Goal: Information Seeking & Learning: Learn about a topic

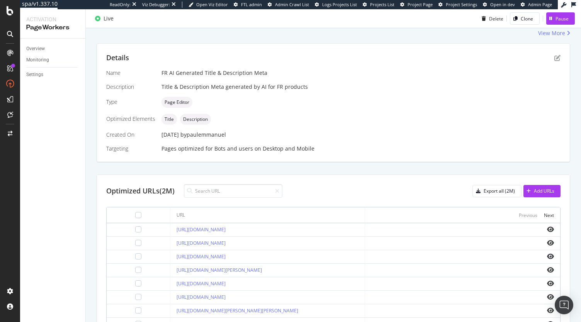
scroll to position [52, 0]
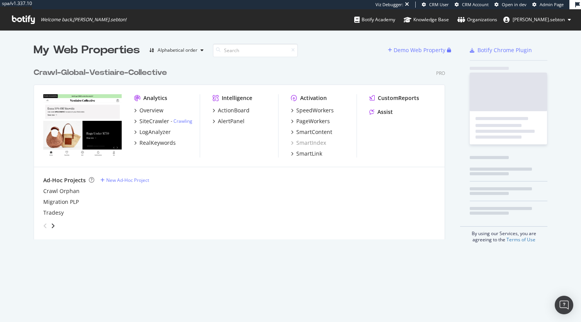
scroll to position [175, 412]
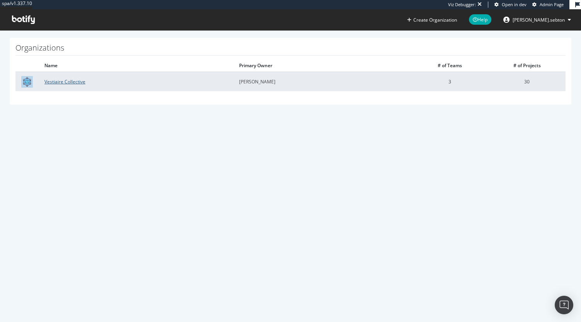
click at [65, 83] on link "Vestiaire Collective" at bounding box center [64, 81] width 41 height 7
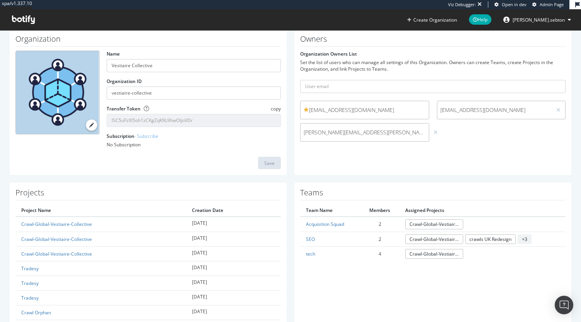
scroll to position [33, 0]
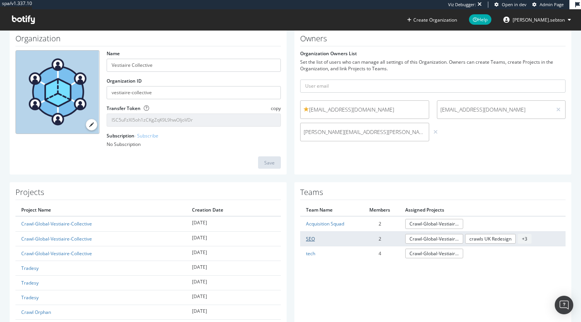
click at [309, 240] on link "SEO" at bounding box center [310, 239] width 9 height 7
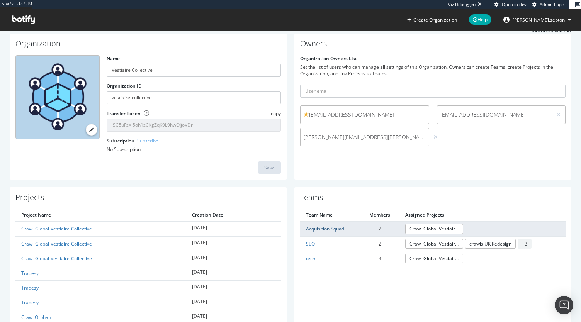
scroll to position [29, 0]
click at [326, 231] on td "Acquisition Squad" at bounding box center [330, 228] width 60 height 15
click at [321, 228] on link "Acquisition Squad" at bounding box center [325, 228] width 38 height 7
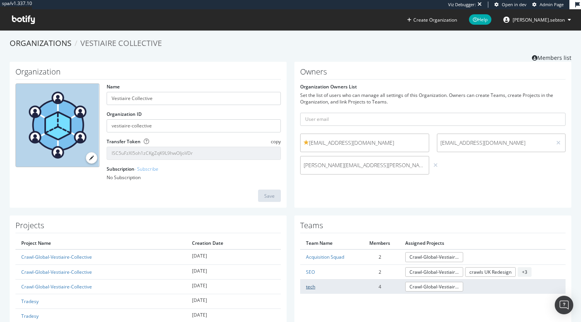
click at [308, 287] on link "tech" at bounding box center [310, 287] width 9 height 7
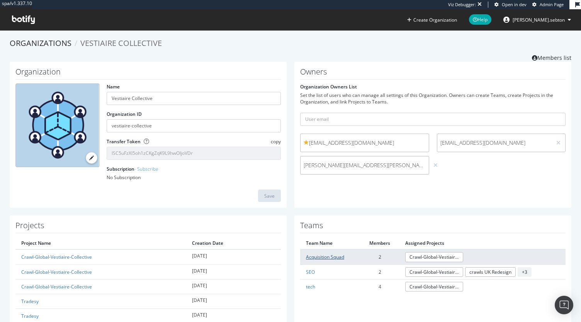
click at [319, 256] on link "Acquisition Squad" at bounding box center [325, 257] width 38 height 7
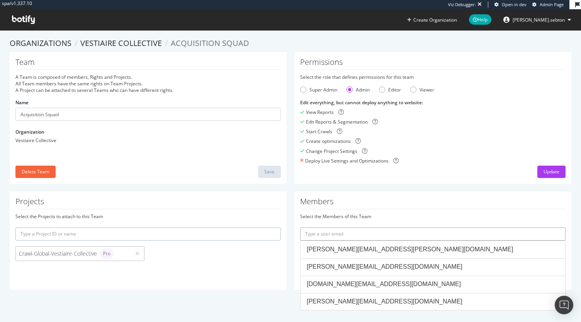
click at [368, 231] on input "text" at bounding box center [432, 234] width 265 height 13
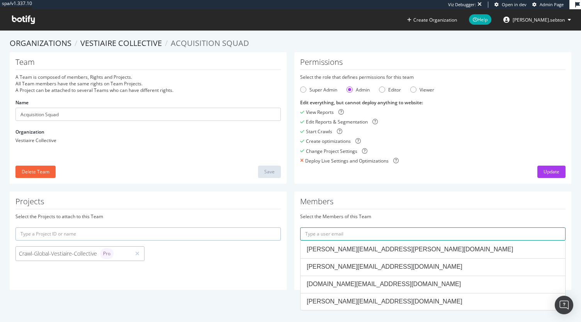
click at [327, 235] on input "text" at bounding box center [432, 234] width 265 height 13
paste input "abdallah.khalidi@vestiairecollective.com"
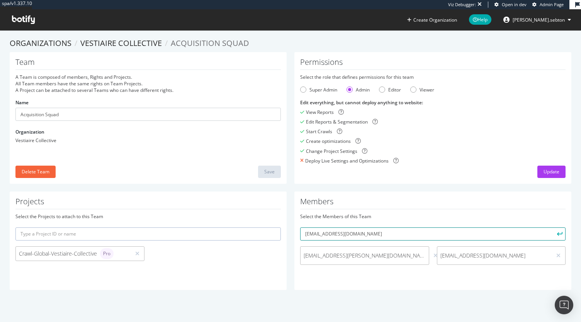
type input "abdallah.khalidi@vestiairecollective.com"
click at [553, 228] on button "submit" at bounding box center [559, 234] width 13 height 13
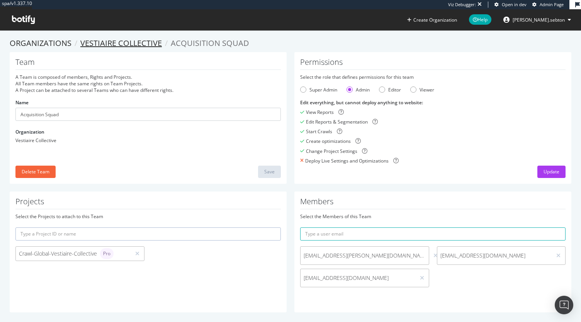
click at [130, 42] on link "Vestiaire Collective" at bounding box center [121, 43] width 82 height 10
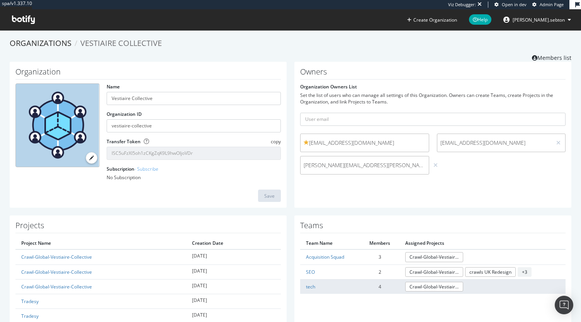
click at [305, 290] on td "tech" at bounding box center [330, 286] width 60 height 15
click at [306, 288] on link "tech" at bounding box center [310, 287] width 9 height 7
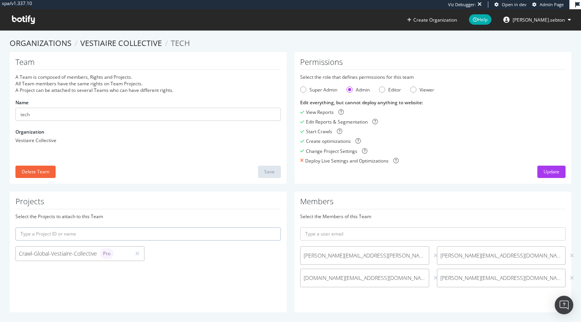
click at [27, 14] on span at bounding box center [23, 19] width 35 height 21
click at [28, 22] on icon at bounding box center [23, 19] width 23 height 9
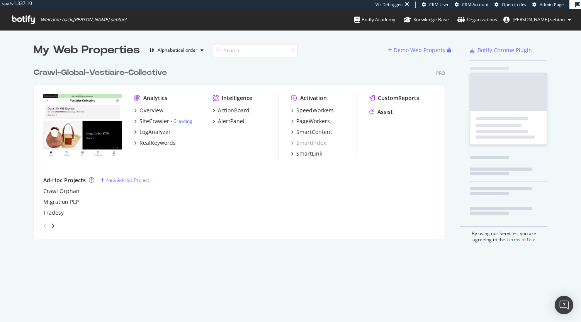
scroll to position [175, 412]
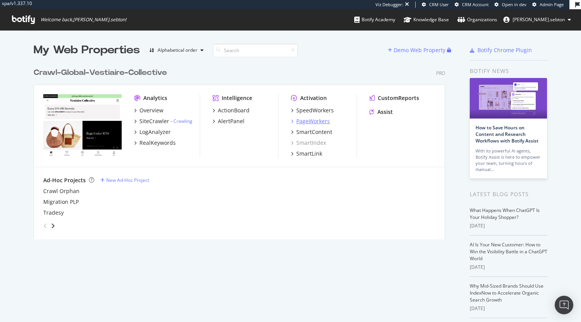
click at [317, 122] on div "PageWorkers" at bounding box center [313, 121] width 34 height 8
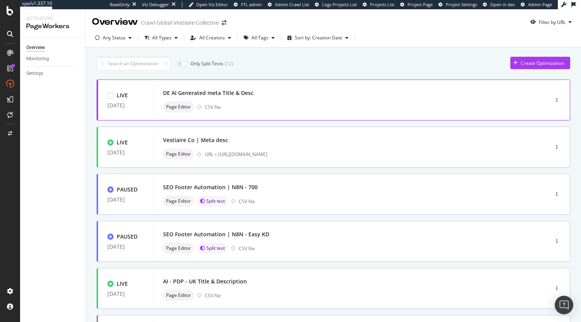
click at [227, 92] on div "DE AI Generated meta Title & Desc" at bounding box center [208, 93] width 90 height 8
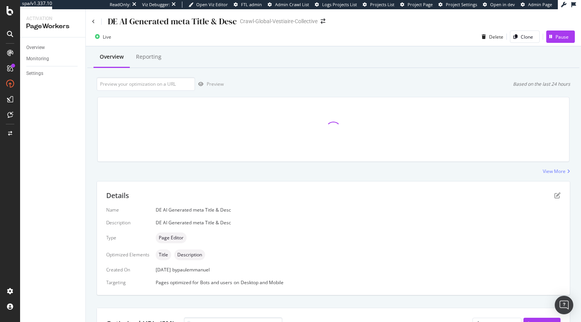
scroll to position [8, 0]
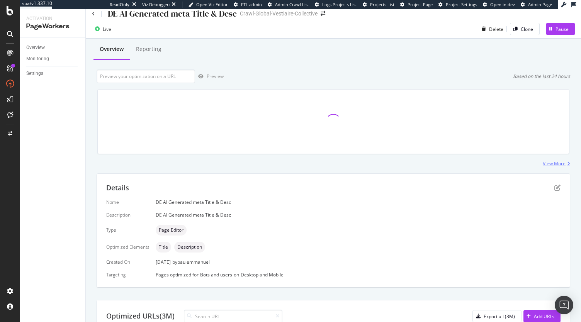
click at [550, 163] on div "View More" at bounding box center [554, 163] width 23 height 7
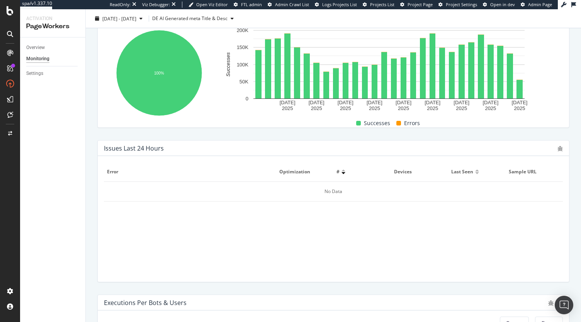
scroll to position [298, 0]
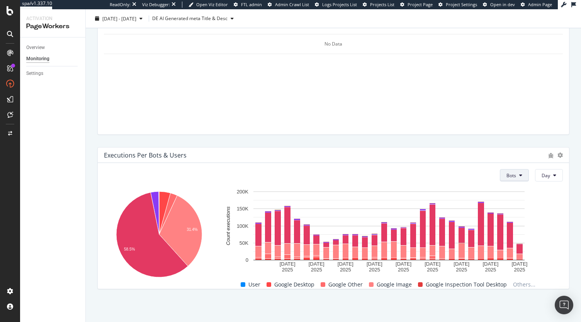
click at [519, 177] on icon at bounding box center [520, 175] width 3 height 5
click at [507, 203] on span "Users" at bounding box center [508, 204] width 13 height 7
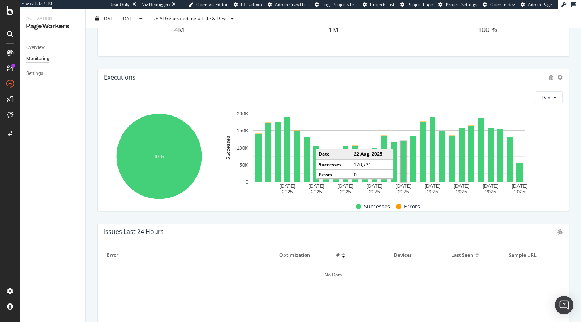
scroll to position [0, 0]
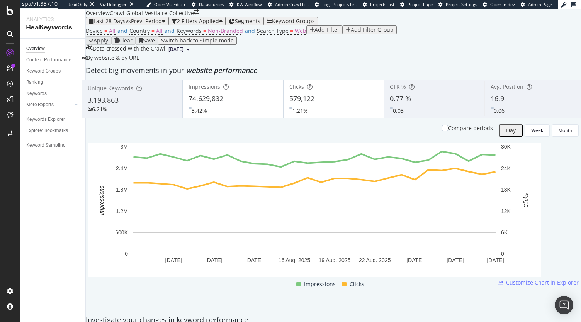
click at [310, 33] on div "Add Filter" at bounding box center [325, 30] width 30 height 6
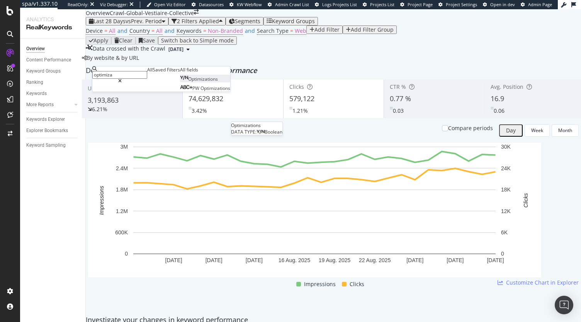
type input "optimiza"
click at [188, 82] on span "Optimizations" at bounding box center [203, 79] width 30 height 7
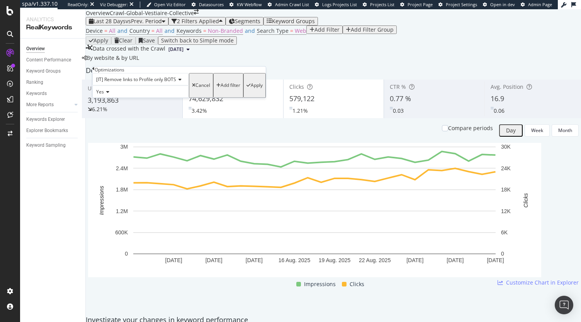
click at [151, 83] on span "[IT] Remove links to Profile only BOTS" at bounding box center [136, 79] width 80 height 7
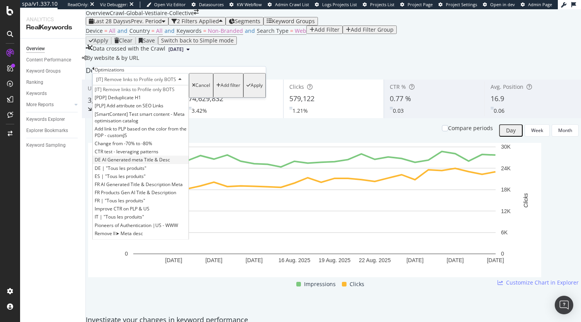
click at [170, 163] on span "DE AI Generated meta Title & Desc" at bounding box center [132, 160] width 75 height 7
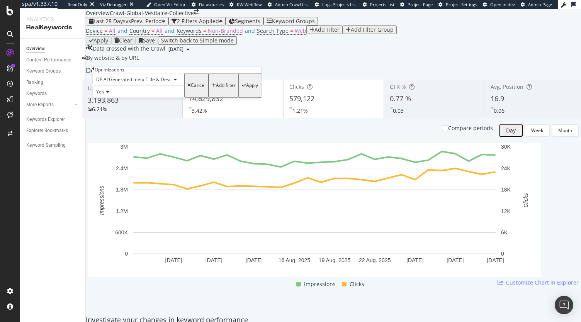
click at [102, 95] on span "Yes" at bounding box center [100, 91] width 8 height 7
click at [128, 98] on div "Yes" at bounding box center [138, 91] width 92 height 12
click at [246, 88] on div "Apply" at bounding box center [252, 85] width 12 height 5
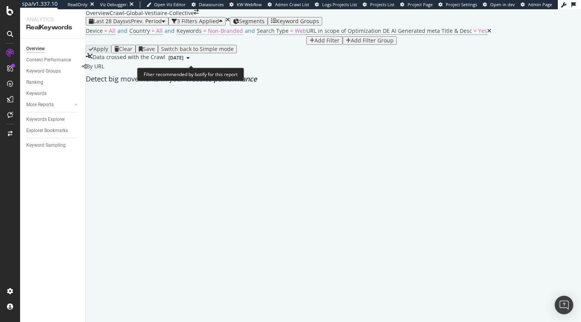
click at [208, 34] on span "Non-Branded" at bounding box center [225, 30] width 35 height 7
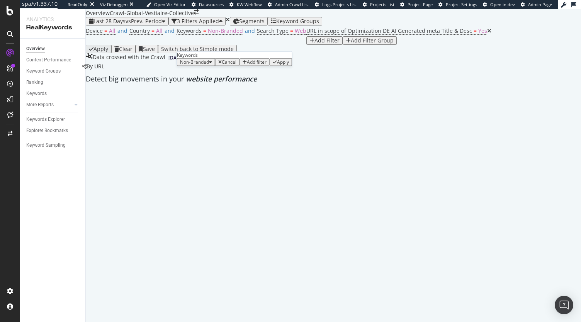
click at [201, 65] on span "Non-Branded" at bounding box center [194, 62] width 29 height 7
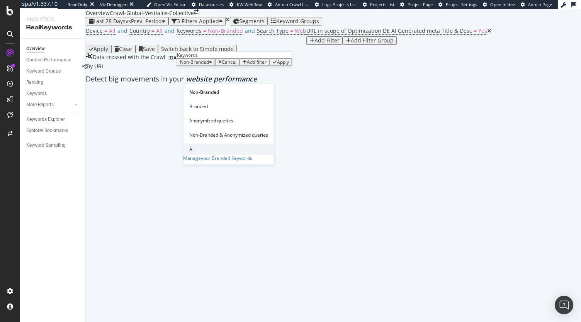
click at [198, 146] on span "All" at bounding box center [228, 149] width 79 height 7
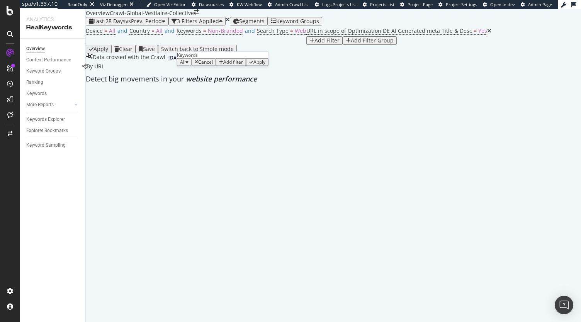
click at [264, 65] on div "Apply" at bounding box center [260, 62] width 12 height 5
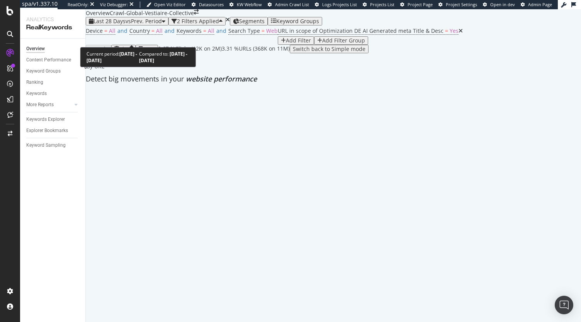
click at [148, 25] on span "vs Prev. Period" at bounding box center [144, 20] width 36 height 7
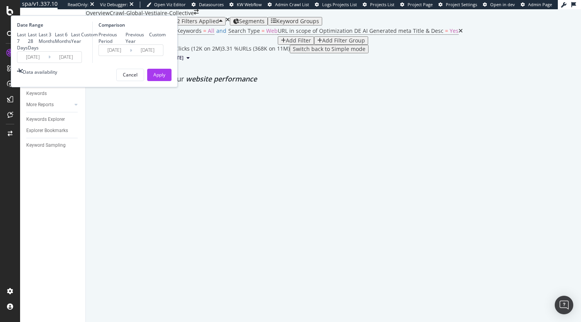
click at [150, 44] on div "Previous Year" at bounding box center [138, 37] width 24 height 13
type input "2024/08/05"
type input "2024/09/01"
click at [165, 78] on div "Apply" at bounding box center [159, 74] width 12 height 7
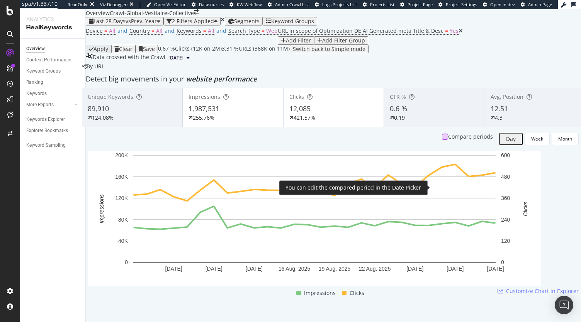
click at [442, 140] on div at bounding box center [445, 137] width 6 height 6
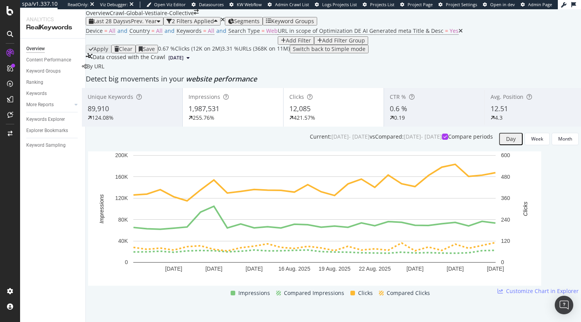
click at [498, 114] on div "12.51" at bounding box center [535, 109] width 88 height 10
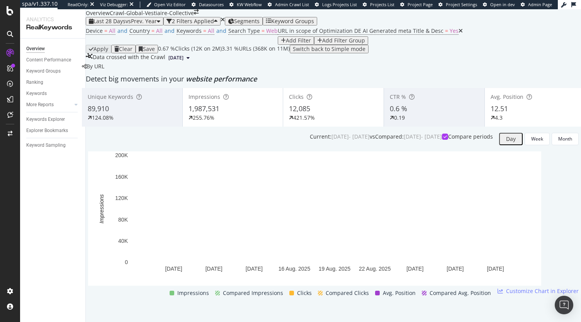
scroll to position [38, 0]
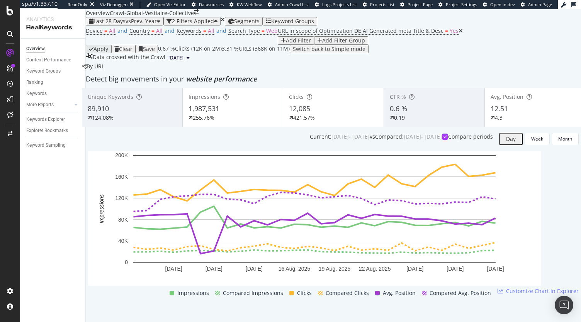
click at [325, 114] on div "12,085" at bounding box center [333, 109] width 89 height 10
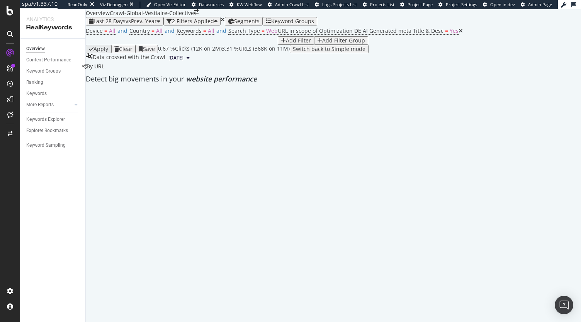
click at [252, 88] on div at bounding box center [333, 88] width 503 height 0
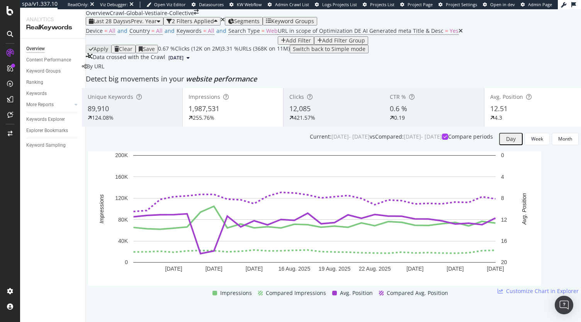
click at [252, 114] on div "1,987,531" at bounding box center [233, 109] width 89 height 10
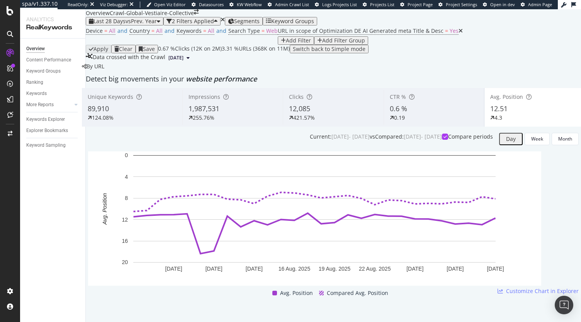
click at [160, 114] on div "89,910" at bounding box center [132, 109] width 89 height 10
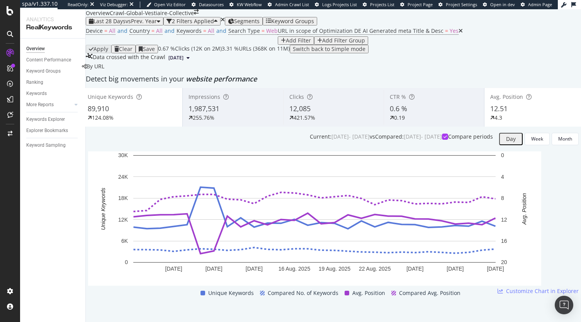
click at [522, 122] on div "4.3" at bounding box center [534, 118] width 89 height 8
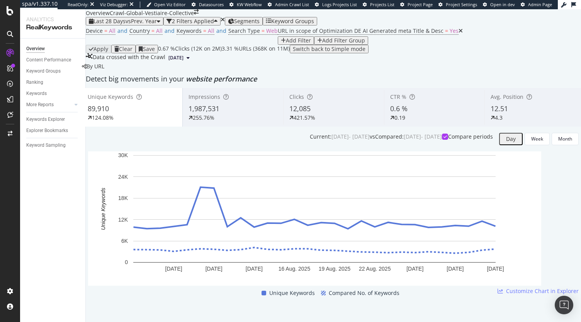
click at [153, 114] on div "89,910" at bounding box center [132, 109] width 89 height 10
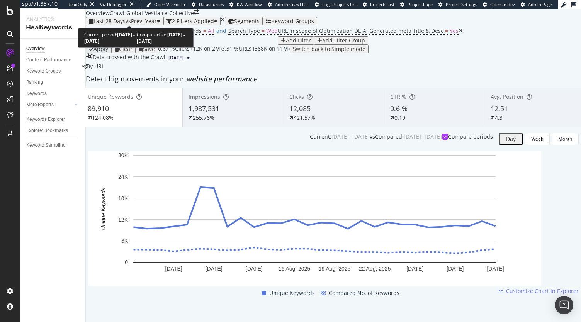
click at [124, 19] on span "Last 28 Days" at bounding box center [110, 20] width 32 height 7
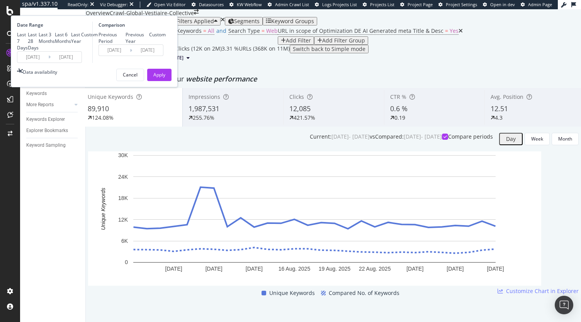
click at [55, 44] on div "Last 3 Months" at bounding box center [47, 37] width 16 height 13
type input "2025/06/01"
type input "2024/06/02"
click at [165, 78] on div "Apply" at bounding box center [159, 74] width 12 height 7
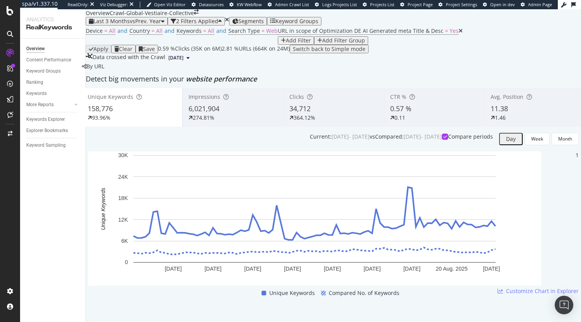
click at [256, 114] on div "6,021,904" at bounding box center [233, 109] width 89 height 10
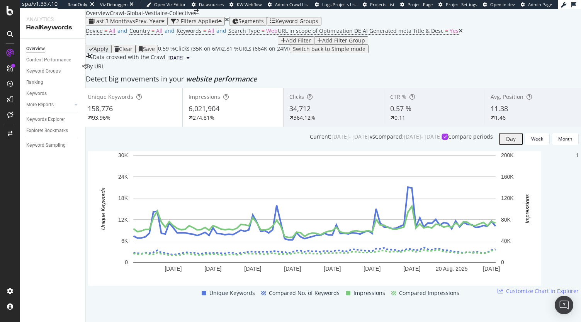
click at [144, 114] on div "158,776" at bounding box center [132, 109] width 89 height 10
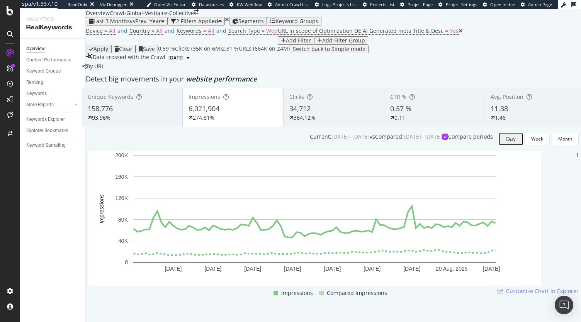
click at [341, 114] on div "34,712" at bounding box center [333, 109] width 89 height 10
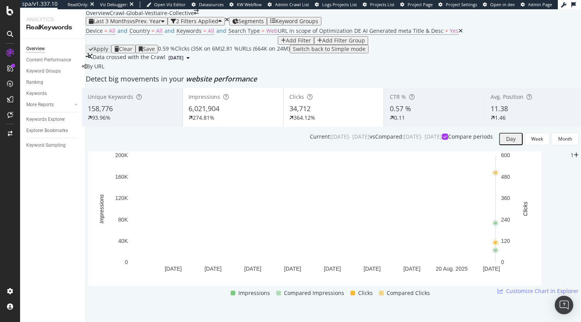
scroll to position [44, 0]
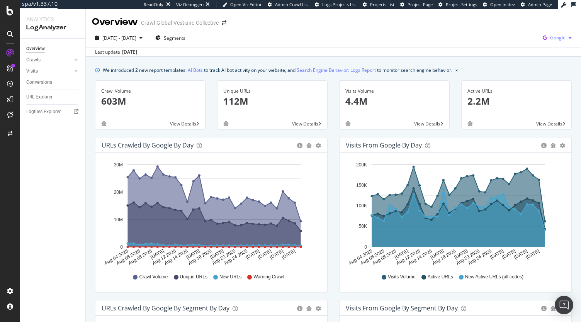
click at [553, 36] on span "Google" at bounding box center [557, 37] width 15 height 7
click at [514, 48] on span "OpenAI" at bounding box center [513, 45] width 29 height 7
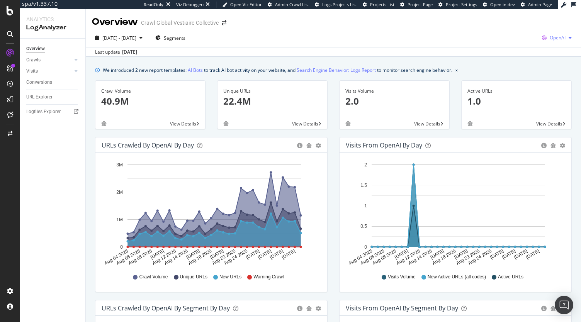
click at [550, 38] on span "OpenAI" at bounding box center [558, 37] width 16 height 7
click at [516, 63] on span "Other AI Bots" at bounding box center [512, 59] width 29 height 7
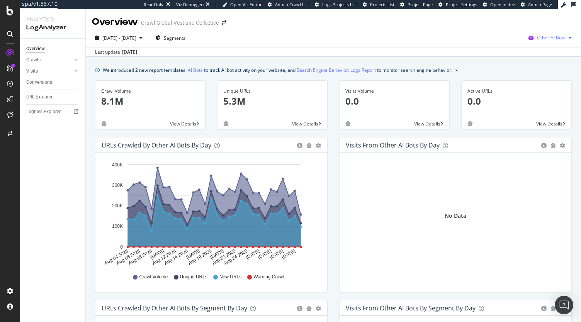
click at [543, 43] on div "Other AI Bots" at bounding box center [550, 38] width 50 height 12
click at [538, 79] on span "OpenAI" at bounding box center [553, 81] width 30 height 7
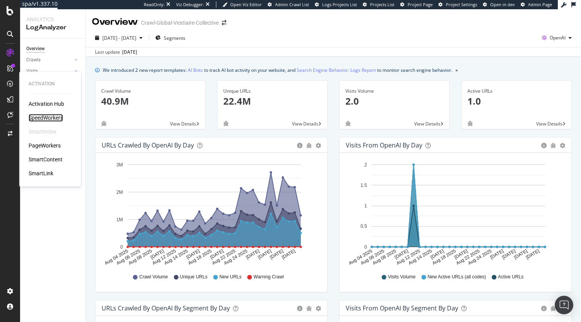
click at [48, 116] on div "SpeedWorkers" at bounding box center [46, 118] width 34 height 8
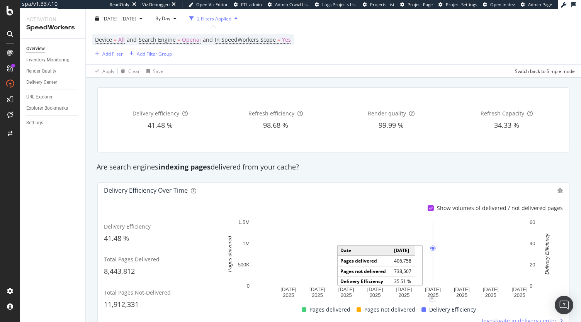
scroll to position [35, 0]
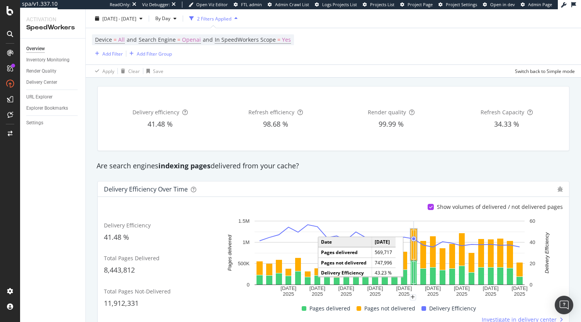
click at [414, 246] on rect "A chart." at bounding box center [414, 244] width 4 height 29
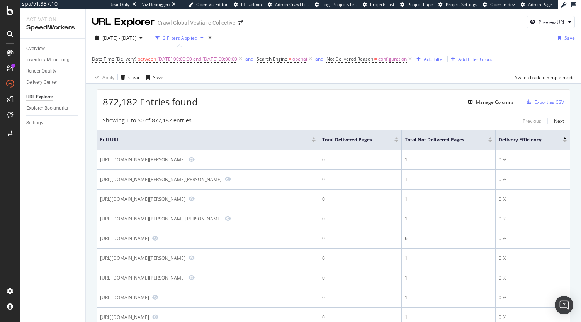
click at [488, 141] on div at bounding box center [490, 141] width 4 height 2
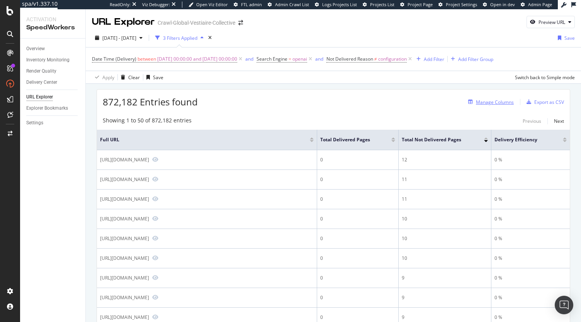
click at [476, 104] on div "Manage Columns" at bounding box center [495, 102] width 38 height 7
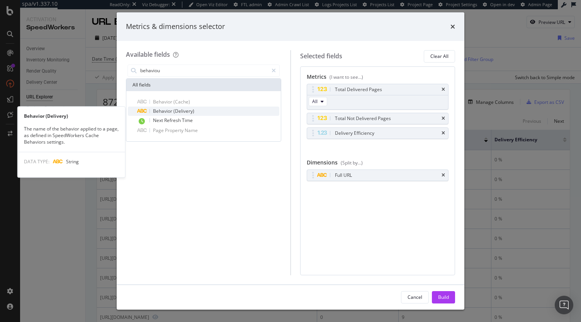
type input "behaviou"
click at [195, 112] on div "Behavior (Delivery)" at bounding box center [208, 111] width 142 height 9
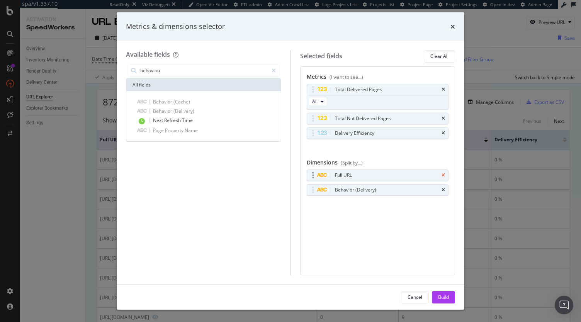
click at [444, 174] on icon "times" at bounding box center [443, 175] width 3 height 5
click at [445, 295] on div "Build" at bounding box center [443, 297] width 11 height 7
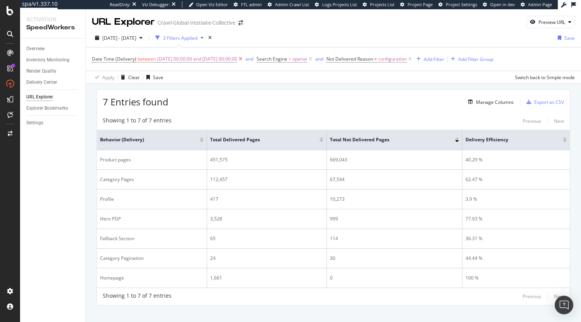
click at [244, 60] on icon at bounding box center [240, 59] width 7 height 8
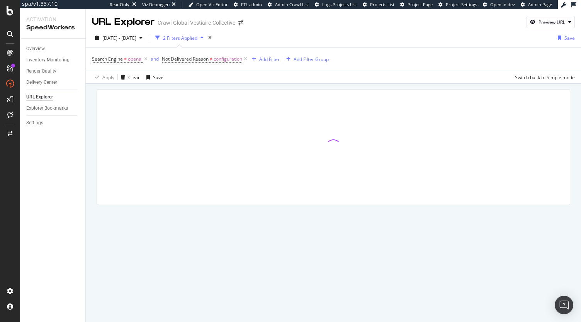
drag, startPoint x: 41, startPoint y: 58, endPoint x: 22, endPoint y: 168, distance: 111.2
click at [22, 168] on div "Overview Inventory Monitoring Render Quality Delivery Center URL Explorer Explo…" at bounding box center [52, 181] width 65 height 284
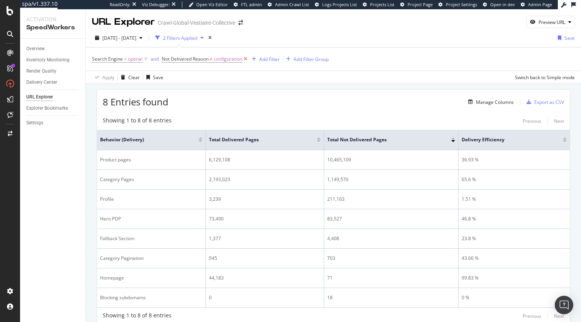
click at [247, 58] on icon at bounding box center [245, 59] width 7 height 8
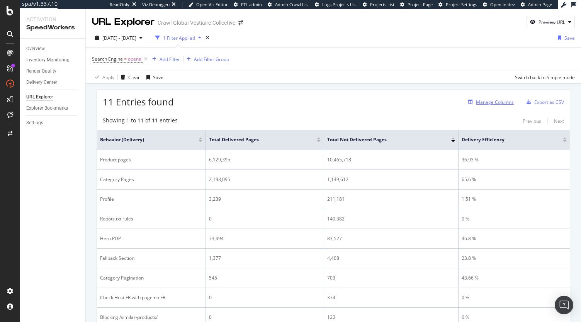
click at [477, 104] on div "Manage Columns" at bounding box center [495, 102] width 38 height 7
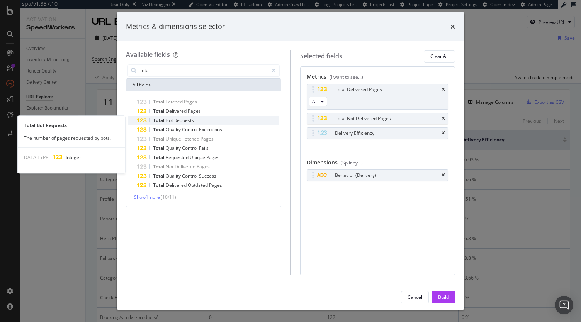
type input "total"
click at [178, 122] on span "Requests" at bounding box center [184, 120] width 20 height 7
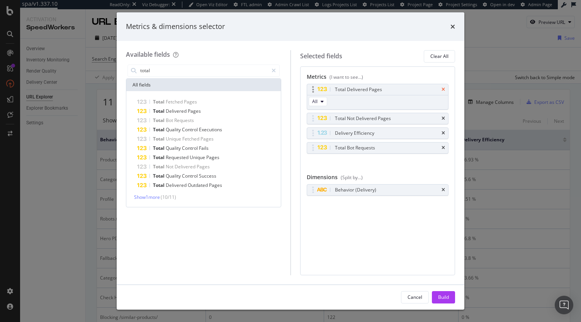
click at [444, 88] on icon "times" at bounding box center [443, 89] width 3 height 5
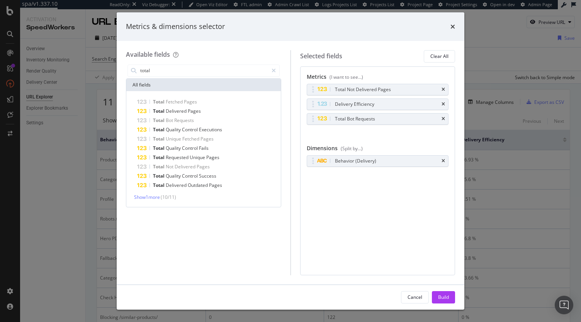
click at [444, 88] on icon "times" at bounding box center [443, 89] width 3 height 5
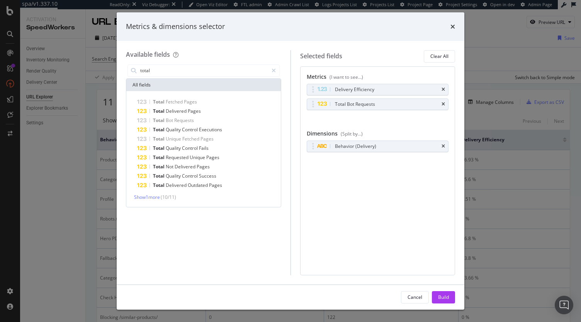
click at [444, 88] on icon "times" at bounding box center [443, 89] width 3 height 5
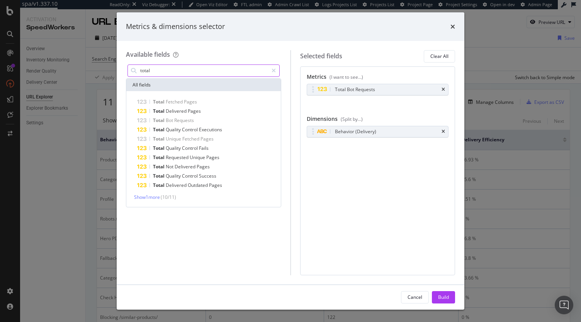
click at [193, 69] on input "total" at bounding box center [204, 71] width 129 height 12
click at [444, 297] on div "Build" at bounding box center [443, 297] width 11 height 7
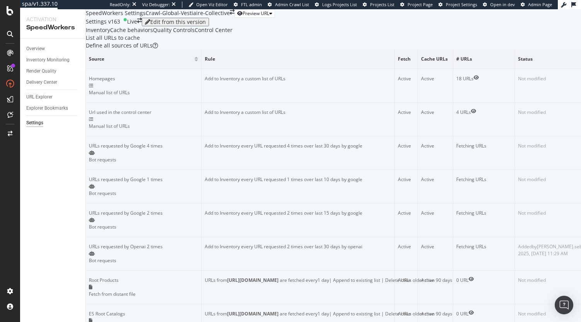
click at [153, 34] on div "Cache behaviors" at bounding box center [131, 30] width 43 height 8
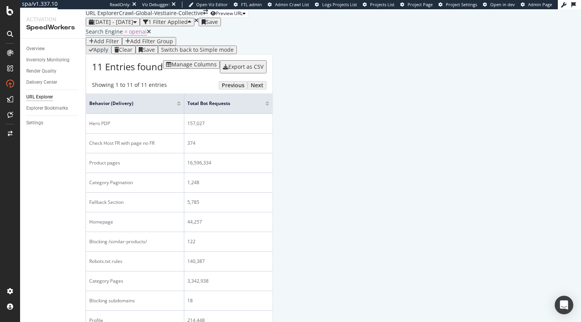
scroll to position [36, 0]
click at [269, 105] on div at bounding box center [267, 105] width 4 height 2
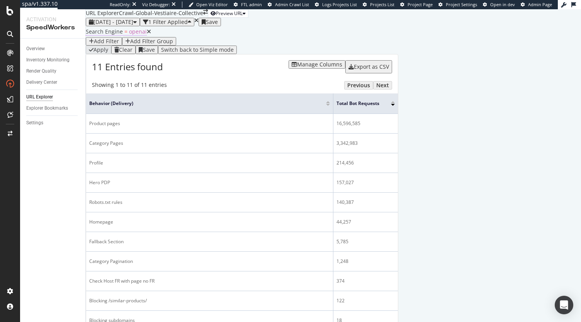
click at [112, 35] on span "Search Engine" at bounding box center [104, 31] width 37 height 7
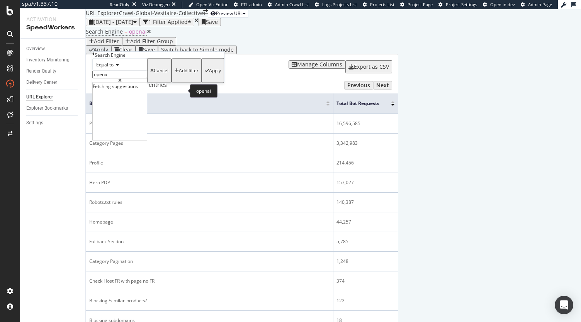
click at [125, 78] on input "openai" at bounding box center [119, 75] width 55 height 8
click at [230, 54] on div "Apply Clear Save Switch back to Simple mode" at bounding box center [242, 50] width 313 height 9
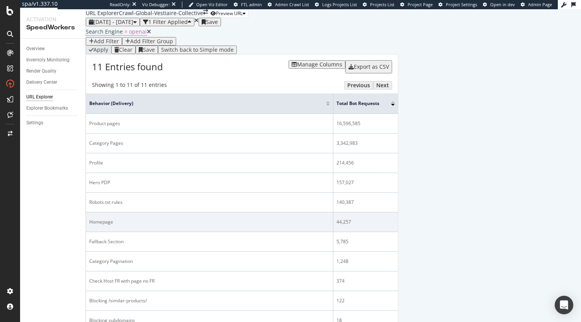
scroll to position [14, 0]
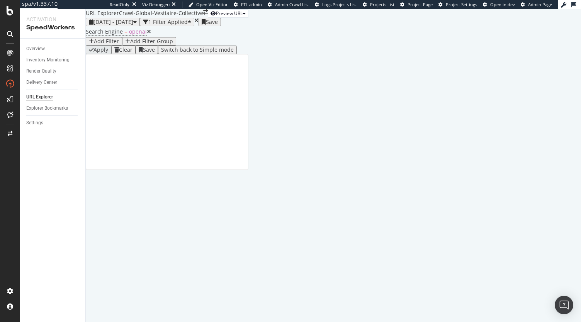
click at [147, 34] on icon at bounding box center [149, 31] width 4 height 5
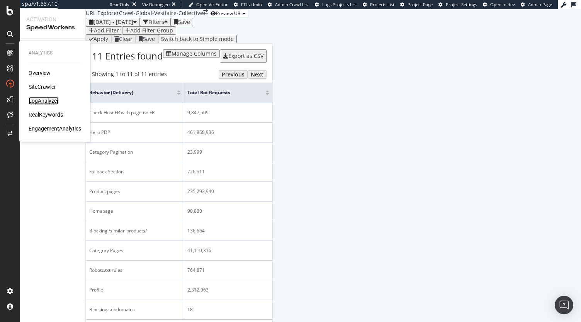
click at [41, 101] on div "LogAnalyzer" at bounding box center [44, 101] width 30 height 8
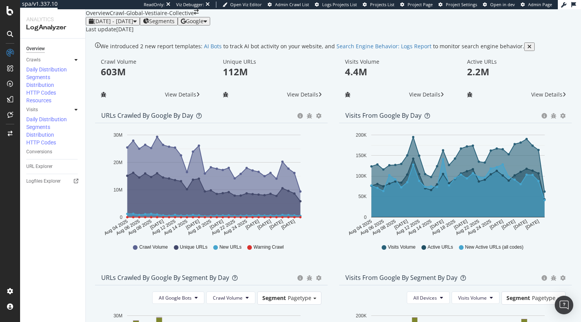
click at [204, 25] on span "Google" at bounding box center [195, 20] width 18 height 7
click at [516, 48] on span "OpenAI" at bounding box center [513, 45] width 29 height 7
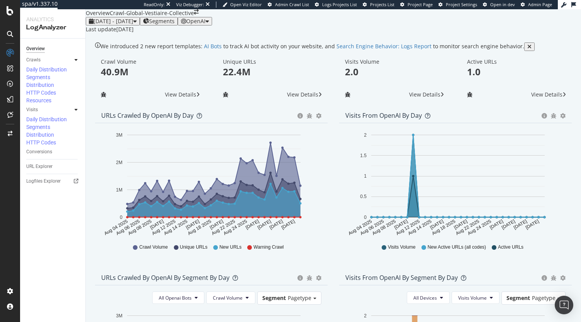
click at [209, 24] on div "OpenAI" at bounding box center [195, 21] width 28 height 6
click at [556, 33] on div "Last update Sep. 03, 2025" at bounding box center [333, 30] width 495 height 8
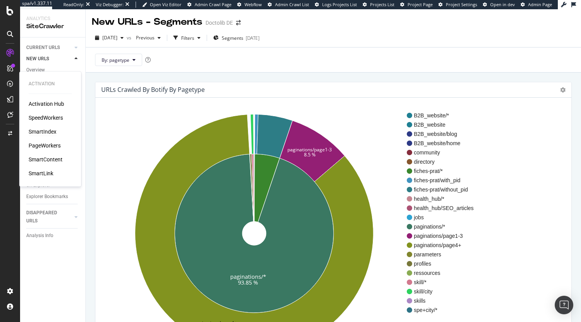
click at [41, 129] on div "SmartIndex" at bounding box center [43, 132] width 28 height 8
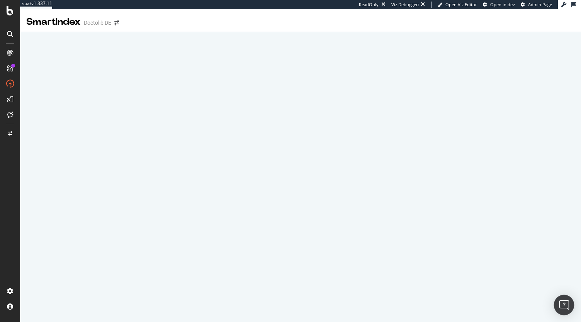
click at [561, 309] on img "Open Intercom Messenger" at bounding box center [564, 305] width 10 height 10
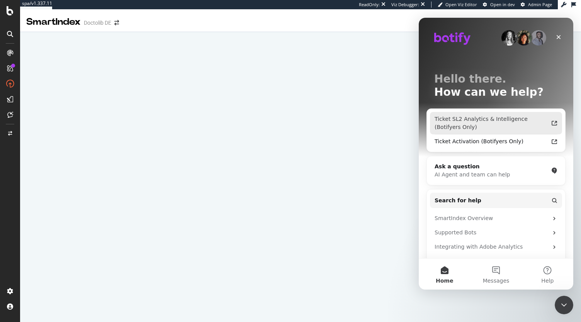
click at [504, 122] on div "Ticket SL2 Analytics & Intelligence (Botifyers Only)" at bounding box center [492, 123] width 114 height 16
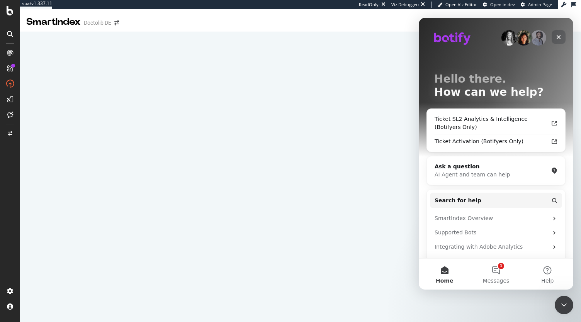
click at [558, 39] on icon "Close" at bounding box center [559, 37] width 6 height 6
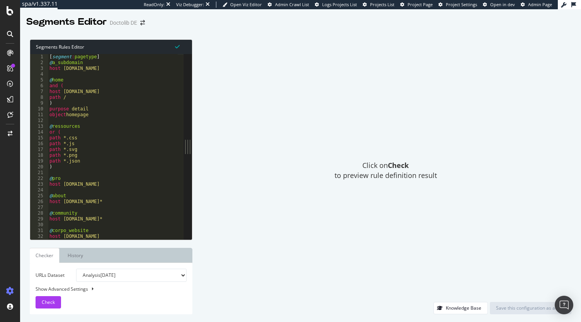
type textarea "path *.js"
click at [140, 145] on div "[ segment : pagetype ] @ a_subdomain host [DOMAIN_NAME] @ home and ( host [DOMA…" at bounding box center [170, 150] width 245 height 192
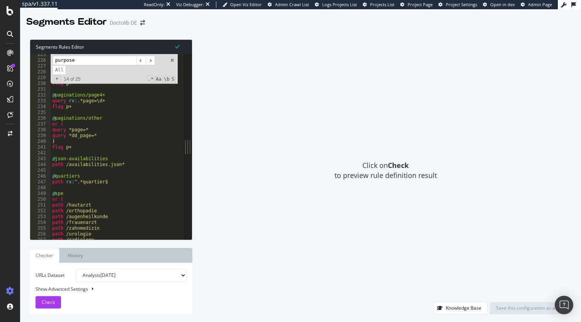
type input "purpose"
click at [102, 65] on div "purpose ​ ​ All Replace All + 14 of 25 .* Aa \b S" at bounding box center [114, 69] width 127 height 30
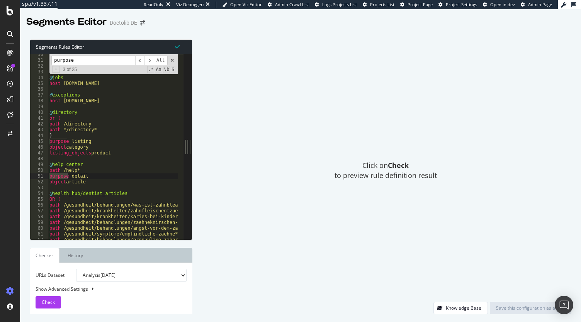
type textarea "purpose detail"
click at [115, 176] on div "@ corpo_website host about.doctolib.de @ jobs host careers.doctolib.de @ except…" at bounding box center [170, 148] width 245 height 192
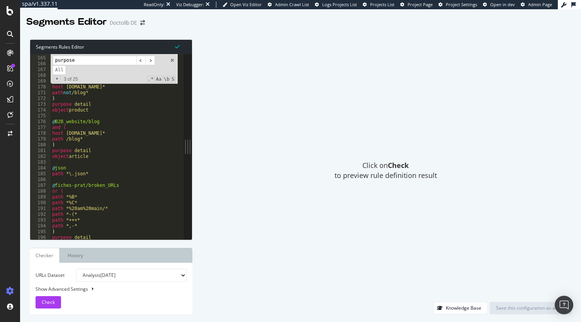
scroll to position [678, 0]
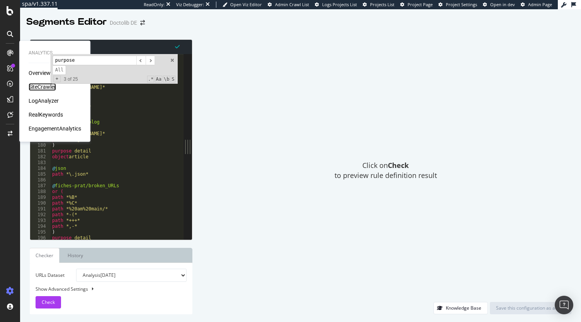
click at [36, 86] on div "SiteCrawler" at bounding box center [42, 87] width 27 height 8
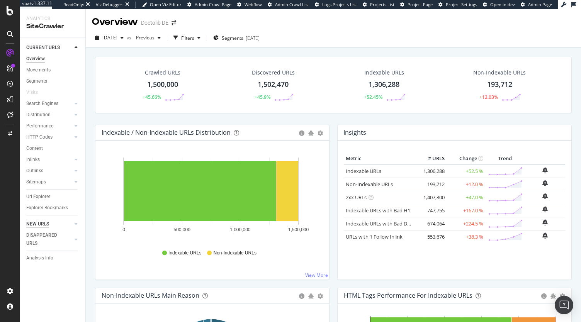
click at [41, 228] on div "NEW URLS" at bounding box center [37, 224] width 23 height 8
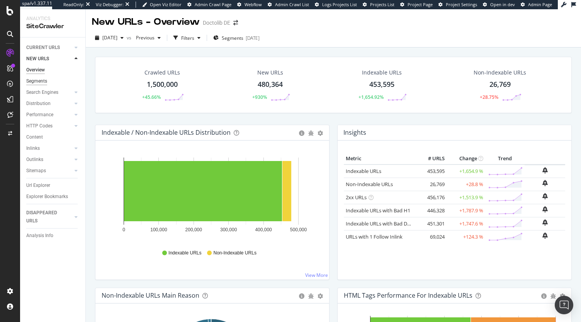
click at [41, 82] on div "Segments" at bounding box center [36, 81] width 21 height 8
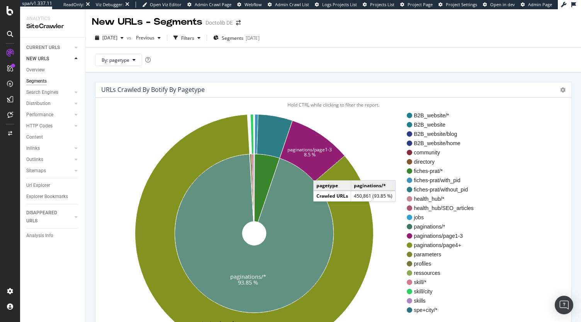
scroll to position [1, 0]
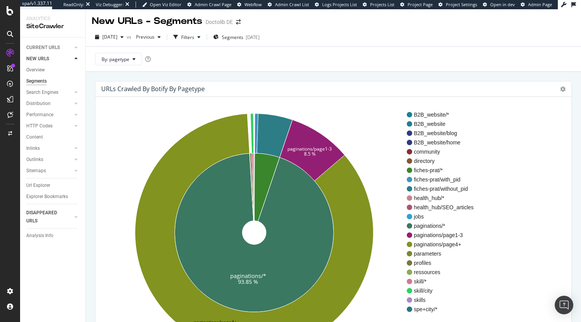
click at [69, 216] on div at bounding box center [68, 217] width 7 height 8
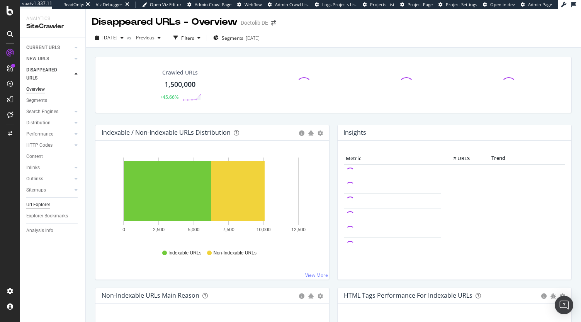
click at [44, 203] on div "Url Explorer" at bounding box center [38, 205] width 24 height 8
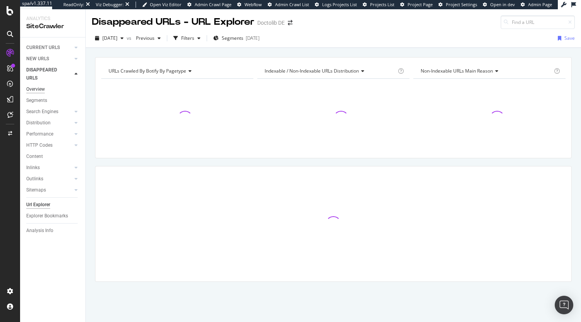
click at [38, 91] on div "Overview" at bounding box center [35, 89] width 19 height 8
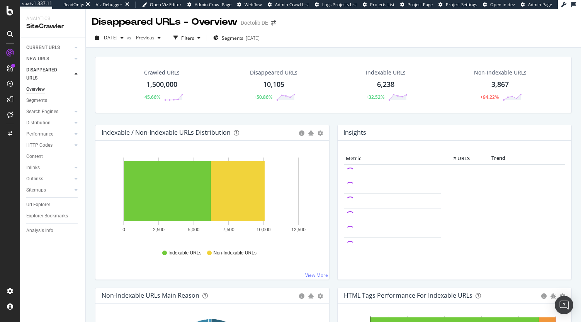
click at [46, 54] on div "NEW URLS" at bounding box center [55, 58] width 59 height 11
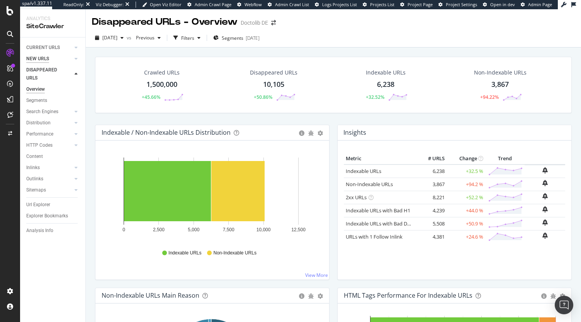
click at [35, 61] on div "NEW URLS" at bounding box center [37, 59] width 23 height 8
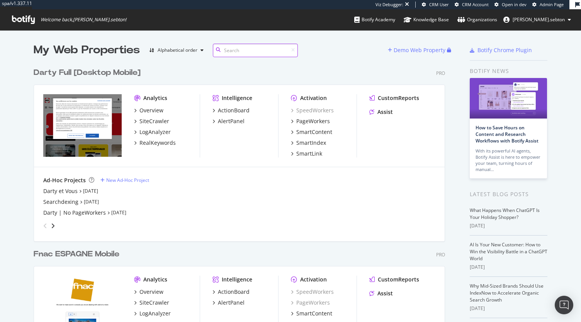
scroll to position [1358, 412]
click at [60, 65] on div "[PERSON_NAME] Full [Desktop Mobile] Pro Analytics Overview SiteCrawler LogAnaly…" at bounding box center [243, 149] width 418 height 182
click at [53, 73] on div "Darty Full [Desktop Mobile]" at bounding box center [87, 72] width 107 height 11
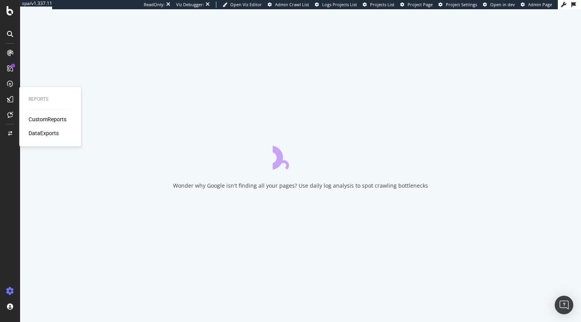
click at [47, 135] on div "DataExports" at bounding box center [44, 133] width 30 height 8
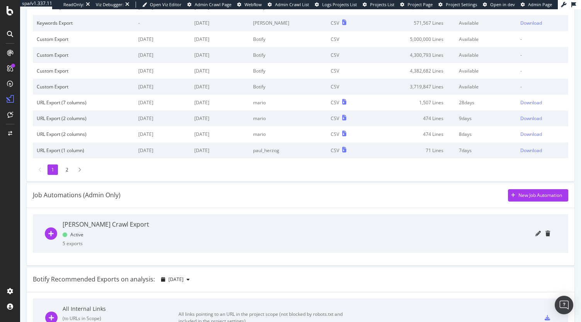
scroll to position [86, 0]
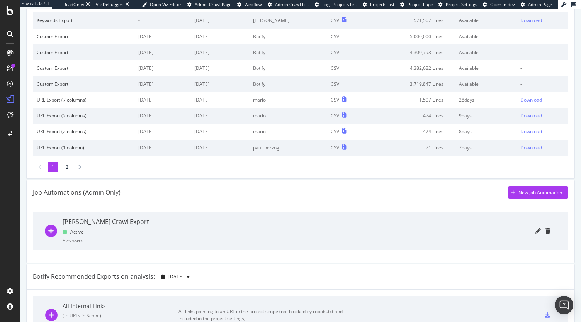
click at [54, 232] on icon "plus-circle" at bounding box center [51, 231] width 12 height 12
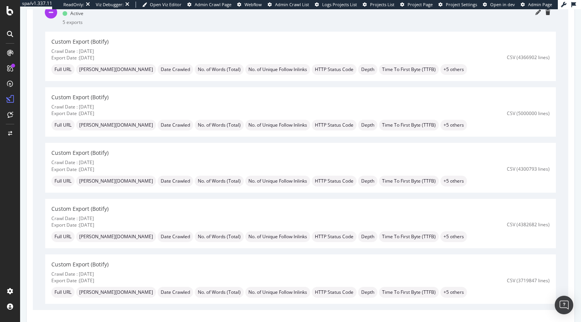
scroll to position [306, 0]
click at [129, 48] on div "Crawl Date : [DATE]" at bounding box center [261, 50] width 421 height 7
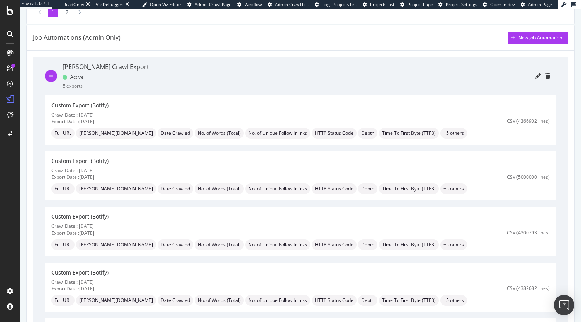
click at [561, 301] on img "Open Intercom Messenger" at bounding box center [564, 305] width 10 height 10
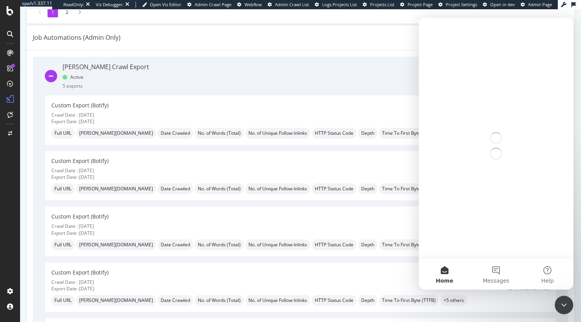
scroll to position [0, 0]
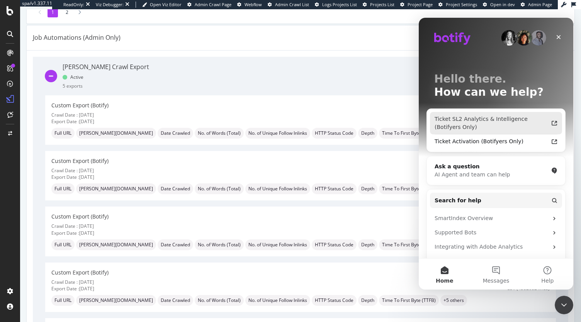
click at [487, 122] on div "Ticket SL2 Analytics & Intelligence (Botifyers Only)" at bounding box center [492, 123] width 114 height 16
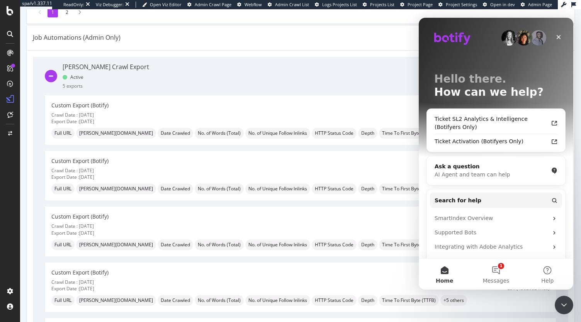
click at [272, 87] on div at bounding box center [352, 76] width 395 height 39
click at [560, 302] on icon "Close Intercom Messenger" at bounding box center [562, 304] width 9 height 9
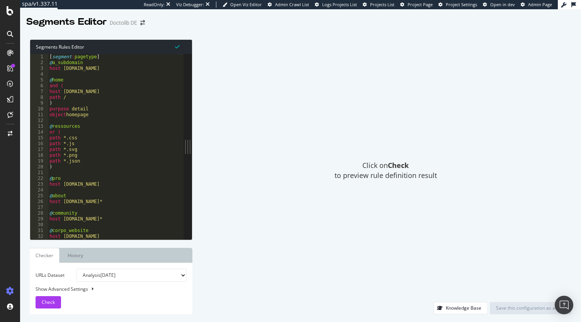
type textarea "path /"
click at [131, 95] on div "[ segment : pagetype ] @ a_subdomain host a.doctolib.de @ home and ( host www.d…" at bounding box center [170, 150] width 245 height 192
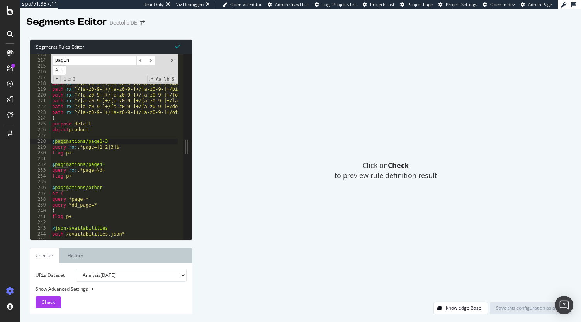
scroll to position [880, 0]
type input "paginat"
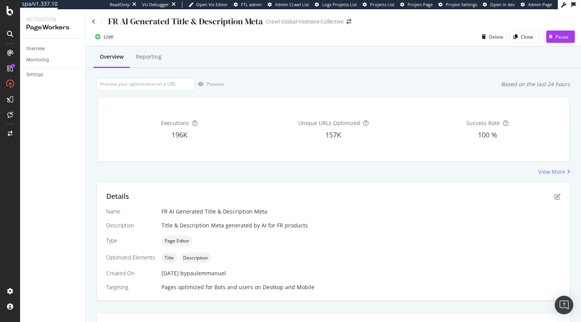
scroll to position [52, 0]
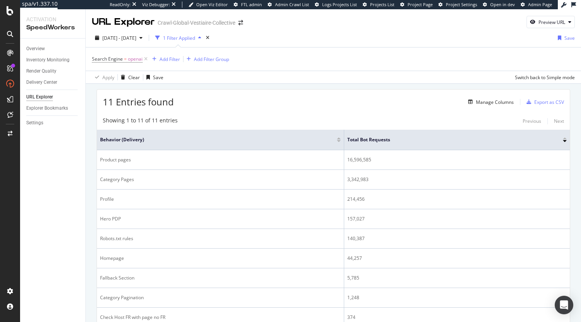
scroll to position [14, 0]
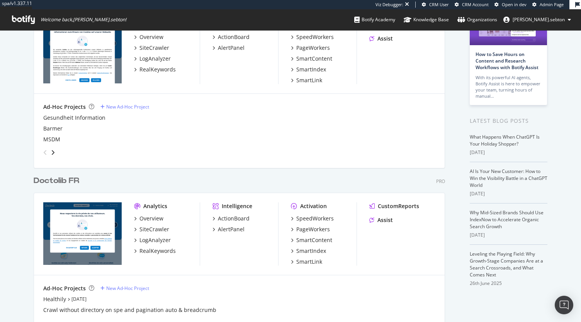
scroll to position [77, 0]
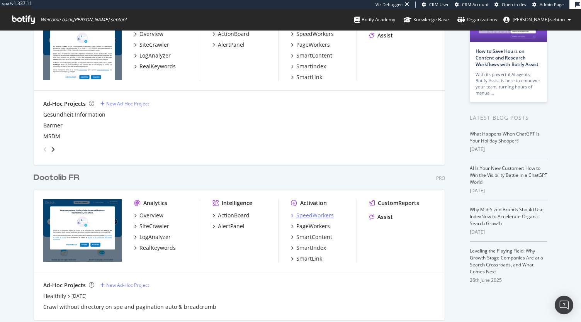
click at [325, 212] on div "SpeedWorkers" at bounding box center [314, 216] width 37 height 8
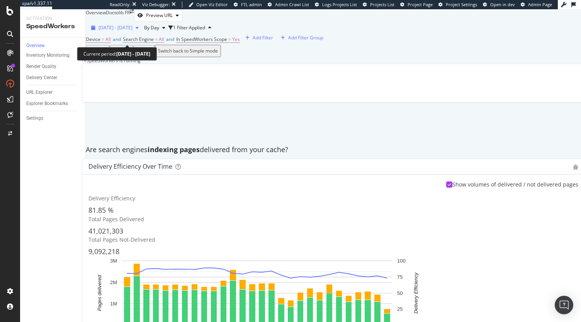
click at [133, 31] on span "[DATE] - [DATE]" at bounding box center [116, 27] width 34 height 7
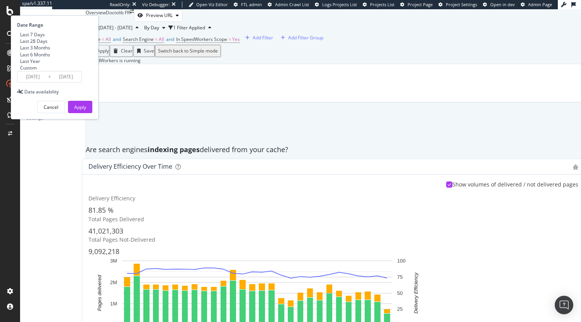
click at [50, 51] on div "Last 3 Months" at bounding box center [35, 47] width 30 height 7
type input "[DATE]"
click at [92, 113] on button "Apply" at bounding box center [80, 107] width 24 height 12
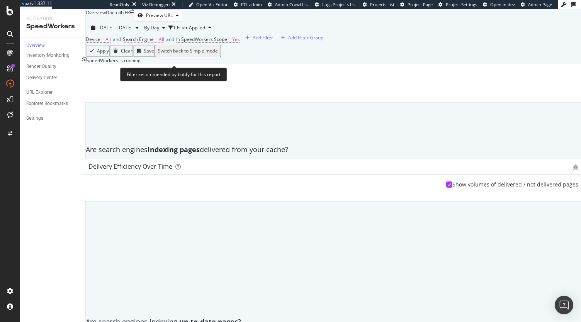
click at [164, 43] on span "All" at bounding box center [161, 39] width 5 height 7
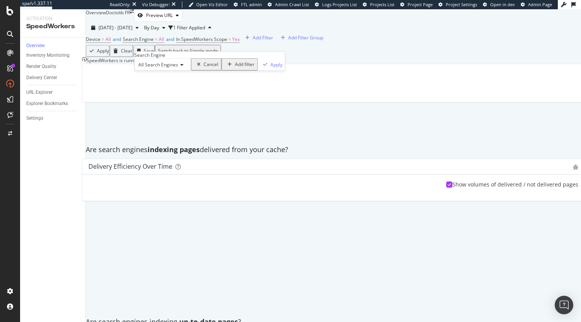
click at [168, 68] on span "All Search Engines" at bounding box center [158, 64] width 40 height 7
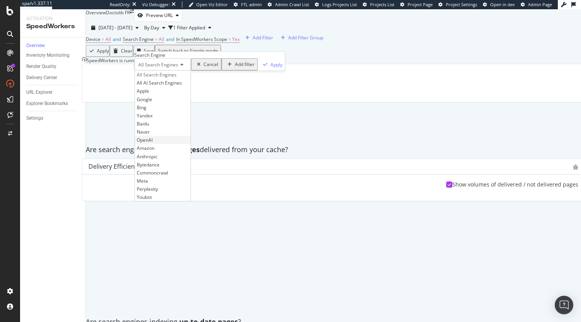
click at [162, 144] on div "OpenAI" at bounding box center [163, 140] width 56 height 8
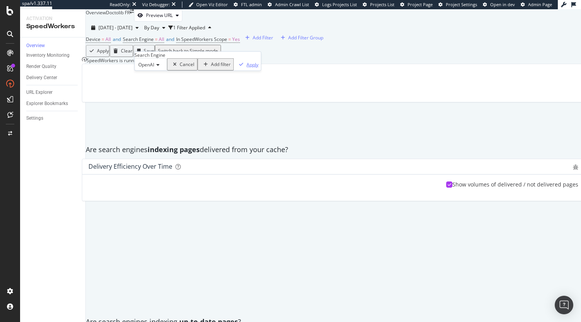
click at [247, 68] on div "Apply" at bounding box center [253, 64] width 12 height 7
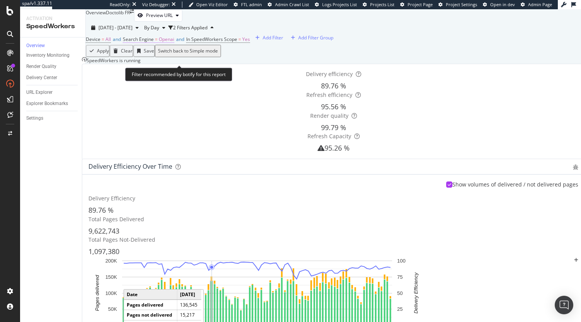
click at [154, 43] on span "Search Engine" at bounding box center [138, 39] width 31 height 7
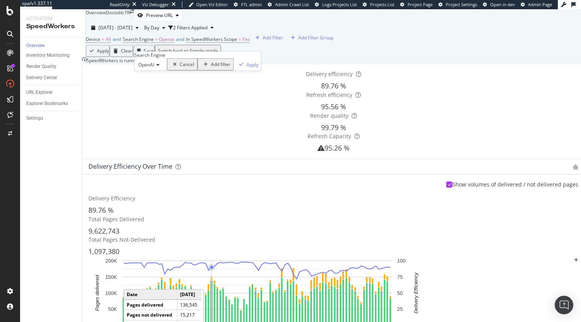
click at [151, 68] on span "OpenAI" at bounding box center [146, 64] width 16 height 7
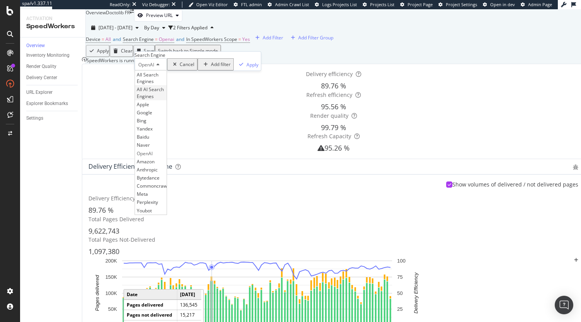
click at [164, 99] on span "All AI Search Engines" at bounding box center [150, 92] width 27 height 13
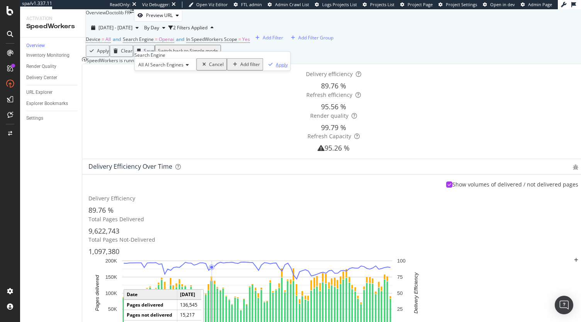
click at [276, 68] on div "Apply" at bounding box center [282, 64] width 12 height 7
